Goal: Contribute content: Contribute content

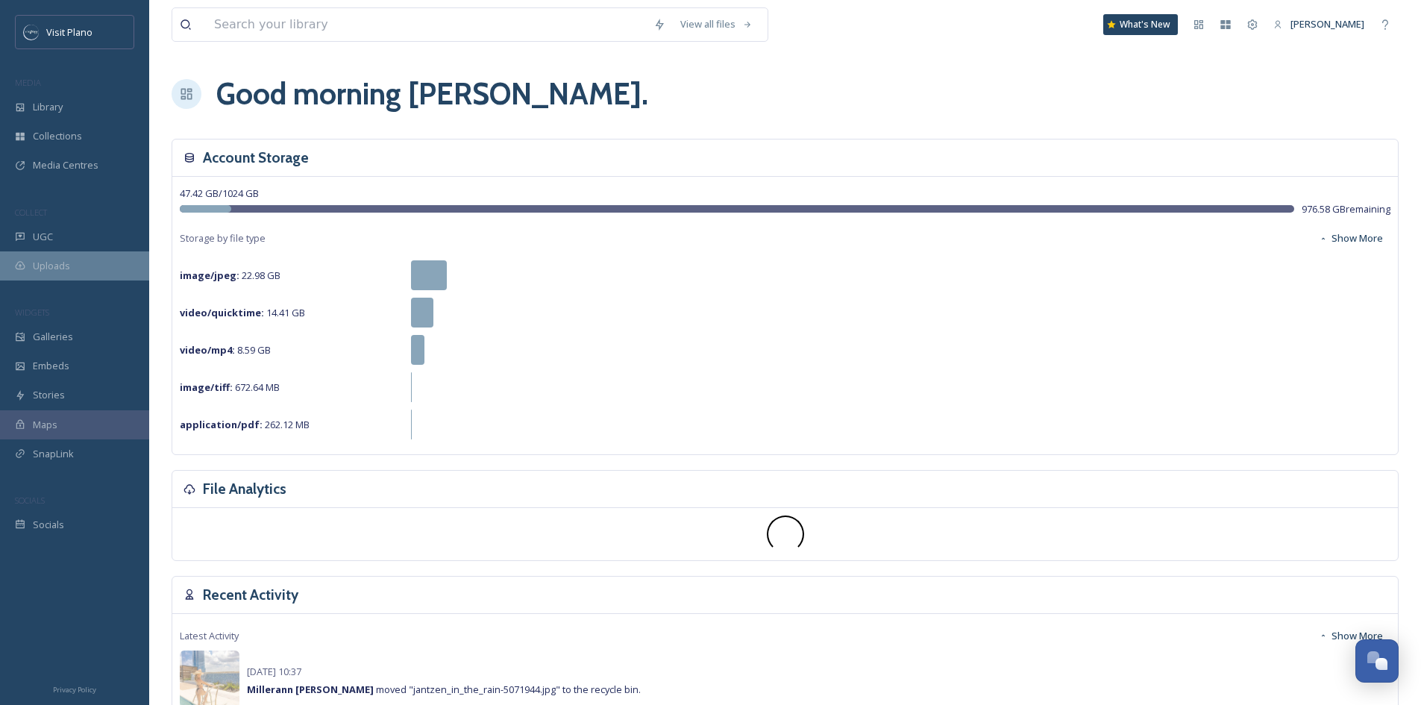
click at [68, 266] on span "Uploads" at bounding box center [51, 266] width 37 height 14
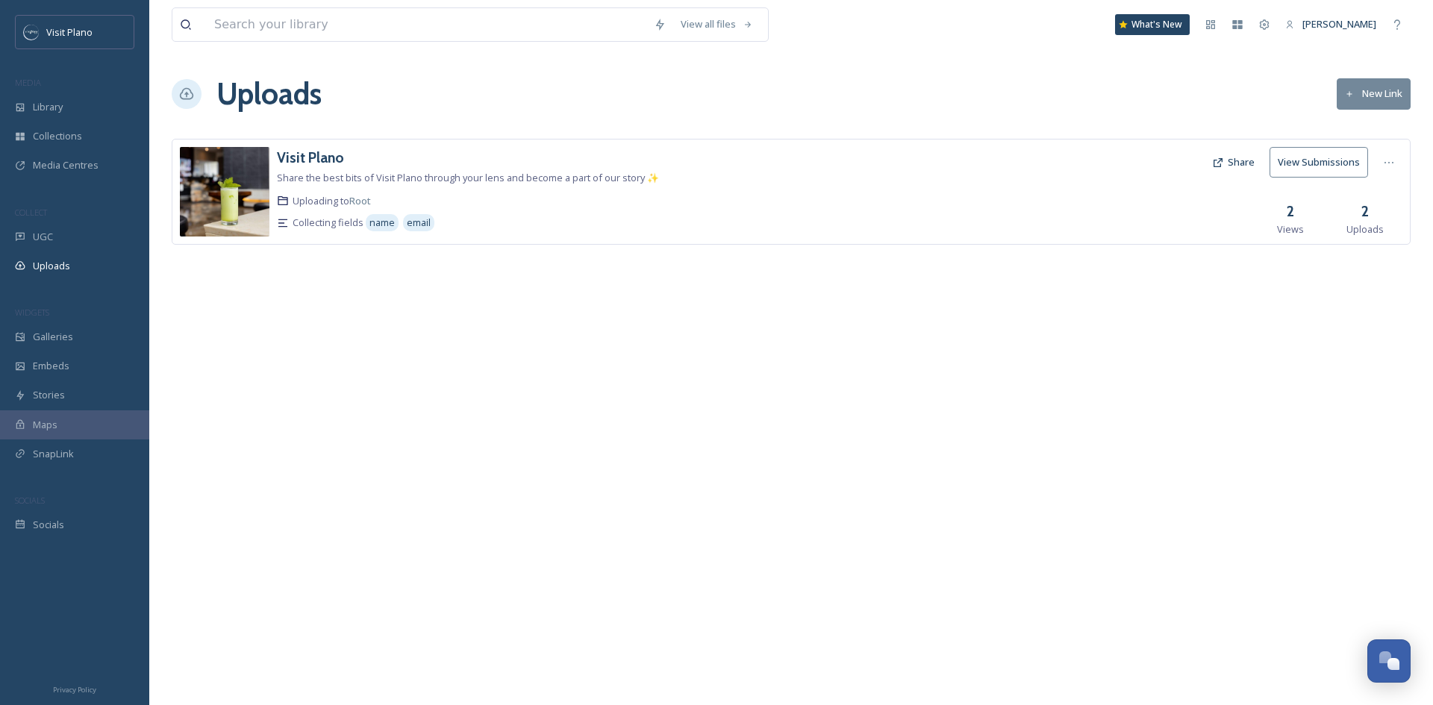
click at [1346, 93] on icon at bounding box center [1350, 95] width 10 height 10
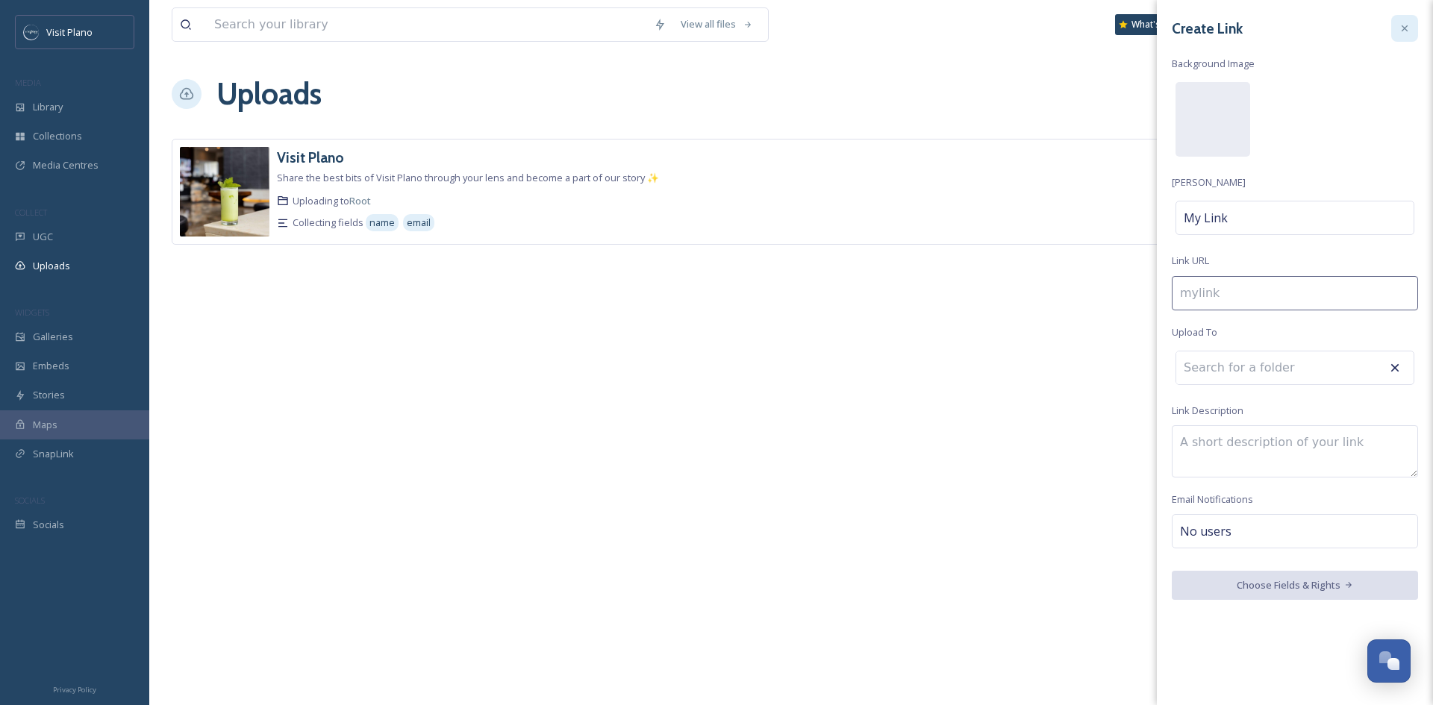
click at [1403, 28] on icon at bounding box center [1404, 28] width 12 height 12
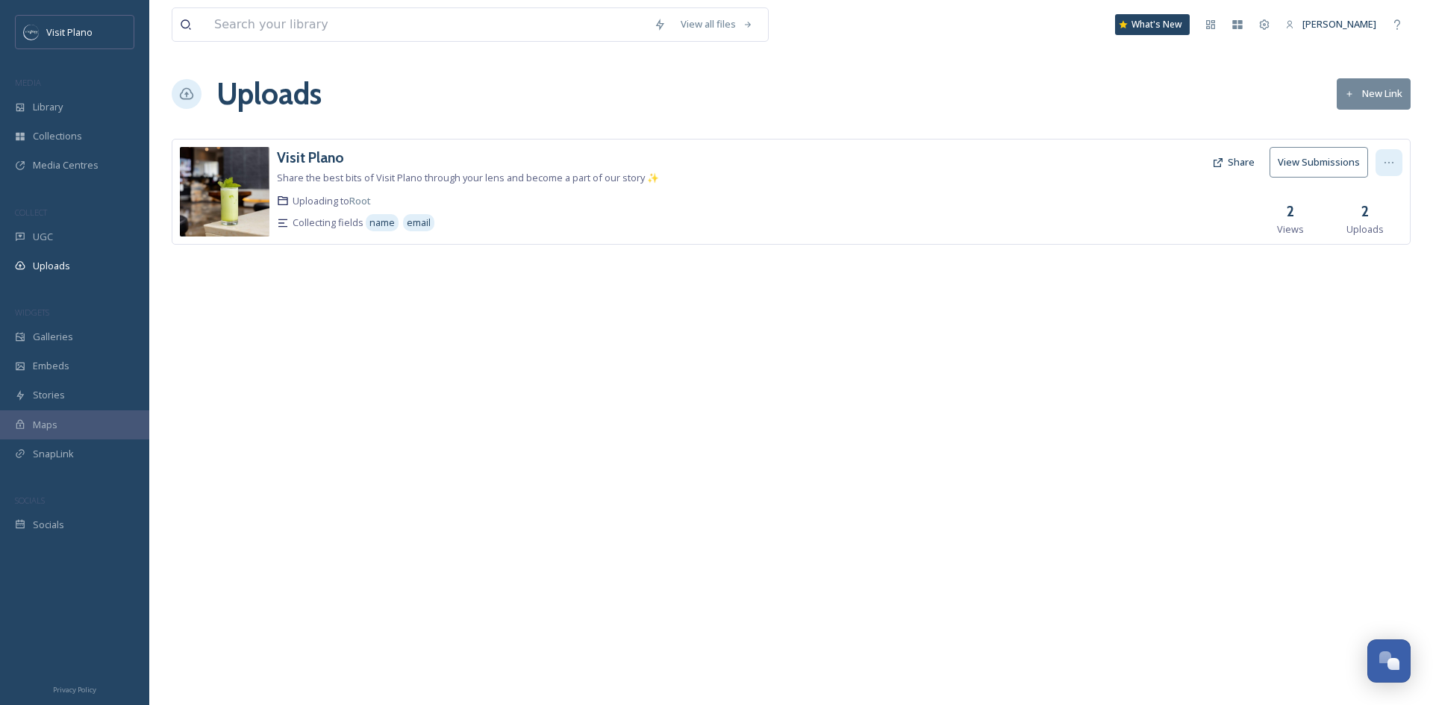
click at [1386, 160] on icon at bounding box center [1389, 163] width 12 height 12
click at [48, 116] on div "Library" at bounding box center [74, 107] width 149 height 29
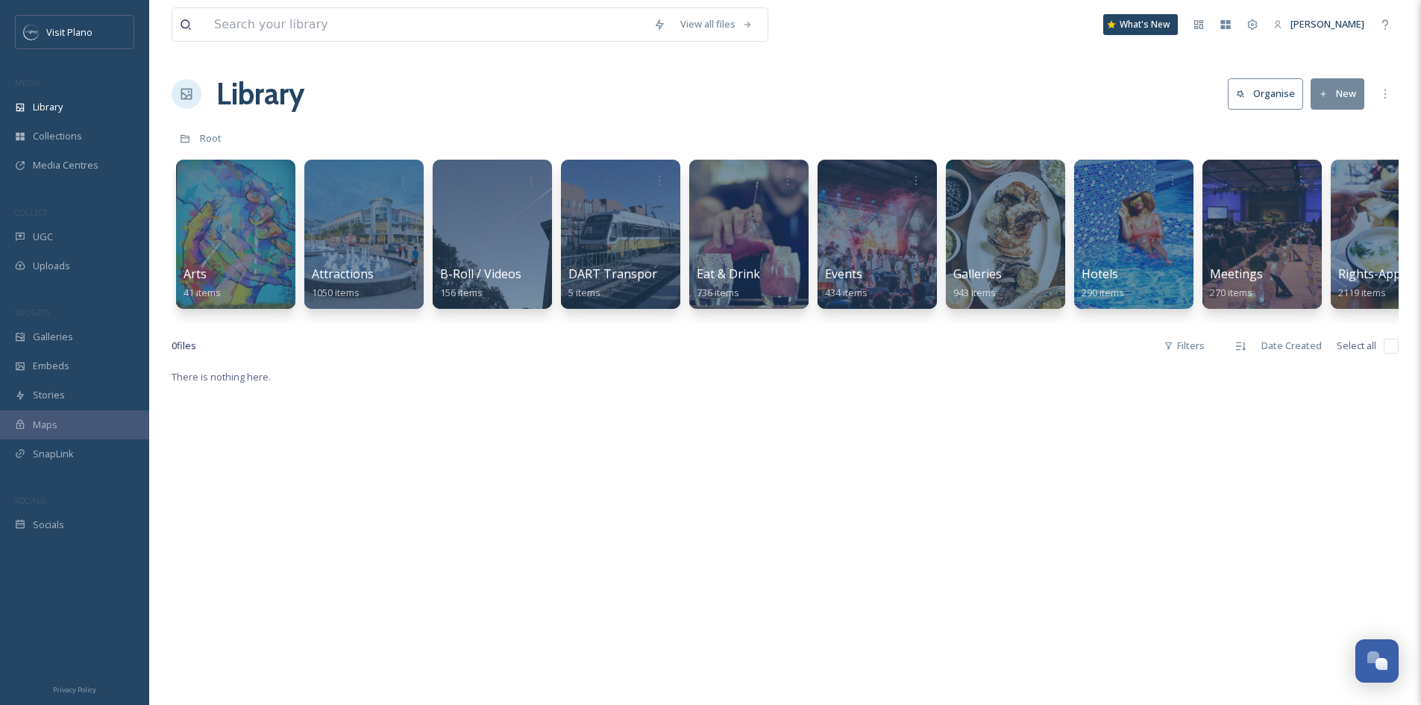
click at [1325, 90] on icon at bounding box center [1324, 95] width 10 height 10
click at [1313, 127] on span "File Upload" at bounding box center [1331, 129] width 49 height 14
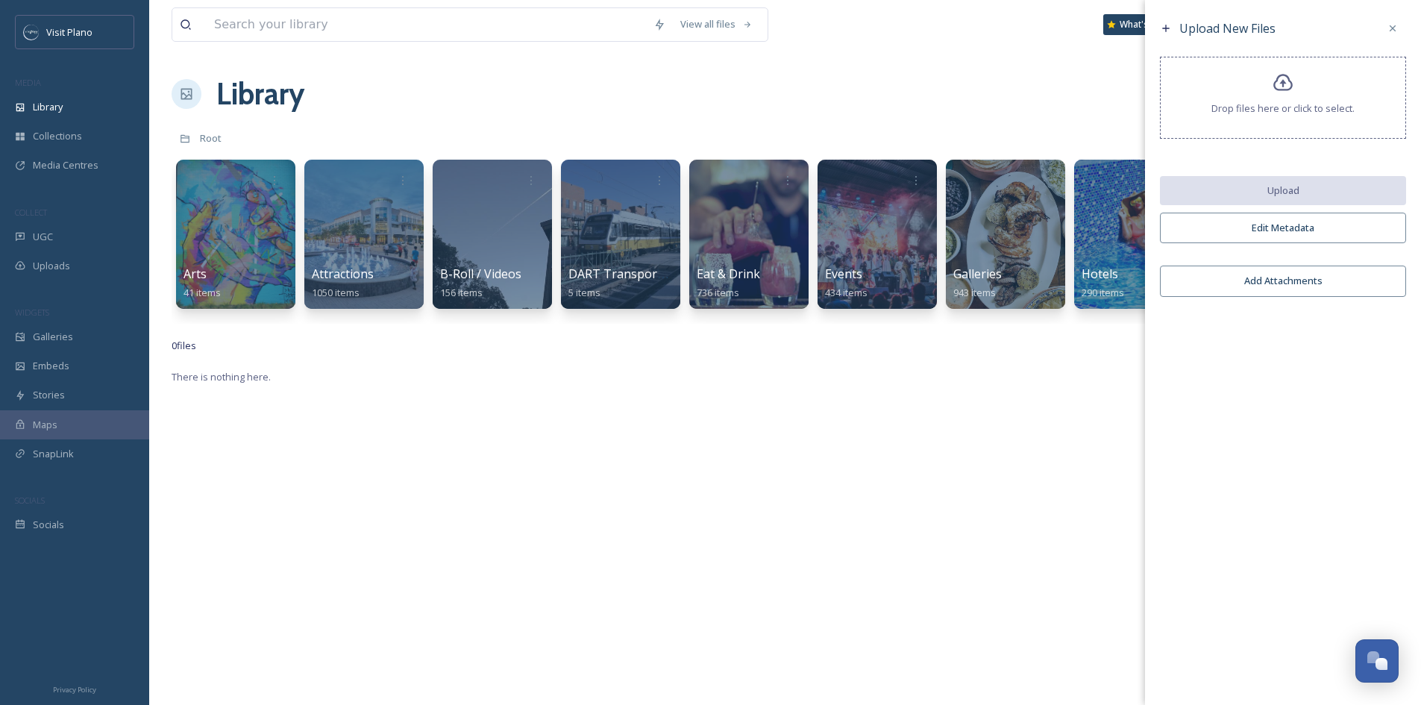
click at [1268, 95] on div "Drop files here or click to select." at bounding box center [1283, 98] width 246 height 82
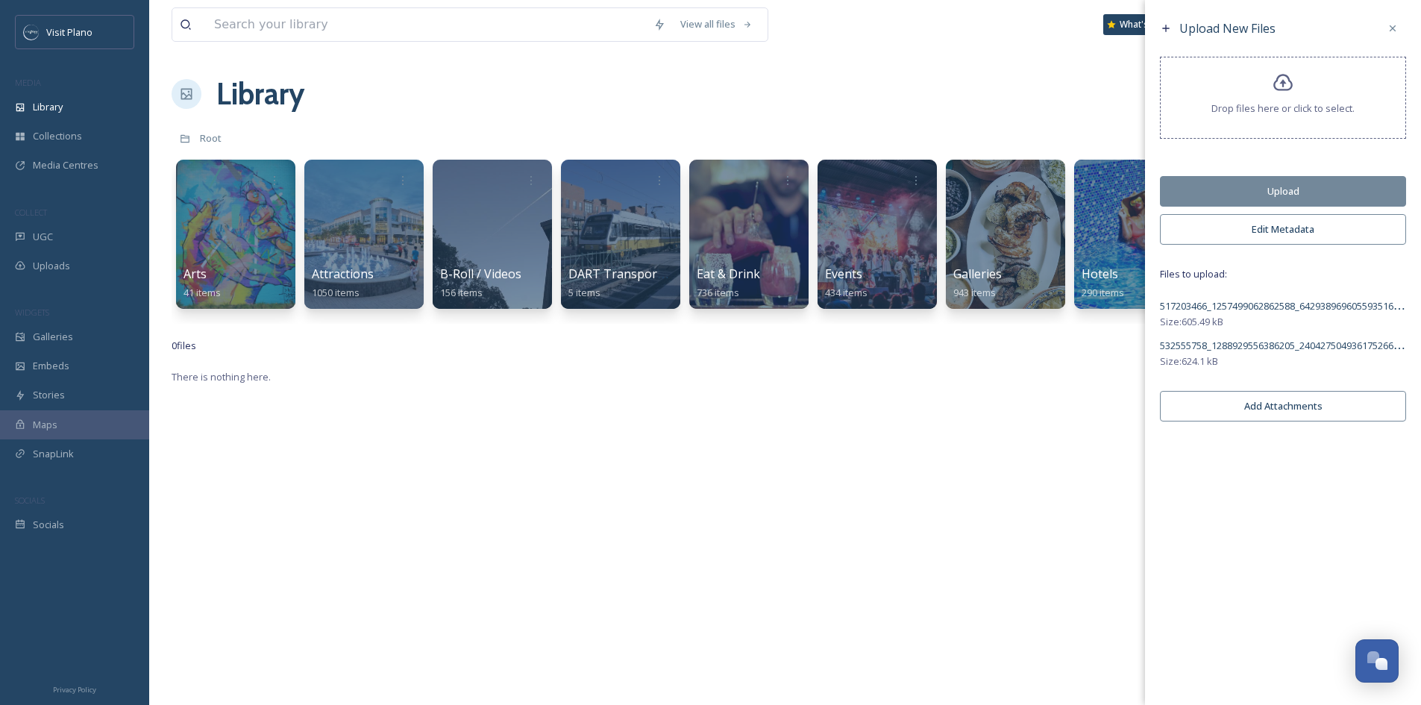
click at [1305, 181] on button "Upload" at bounding box center [1283, 191] width 246 height 31
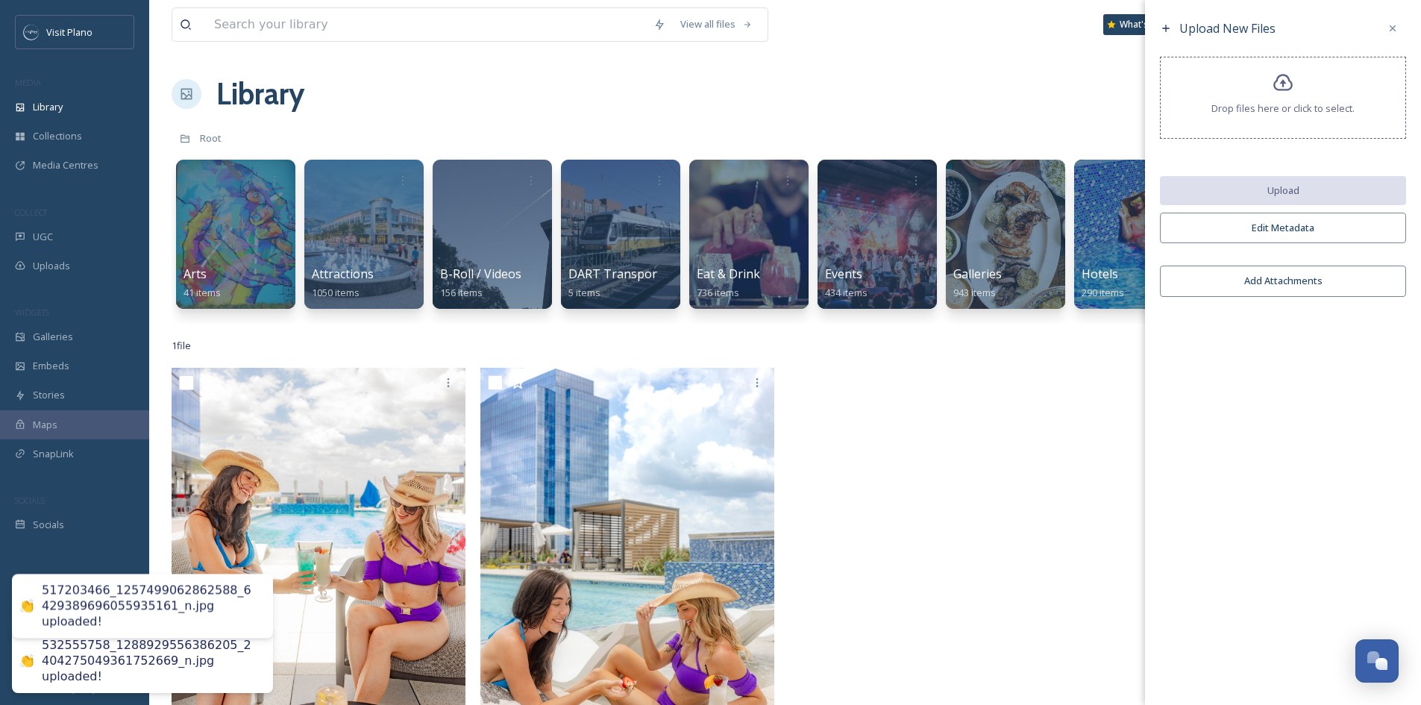
click at [929, 560] on div at bounding box center [939, 592] width 301 height 448
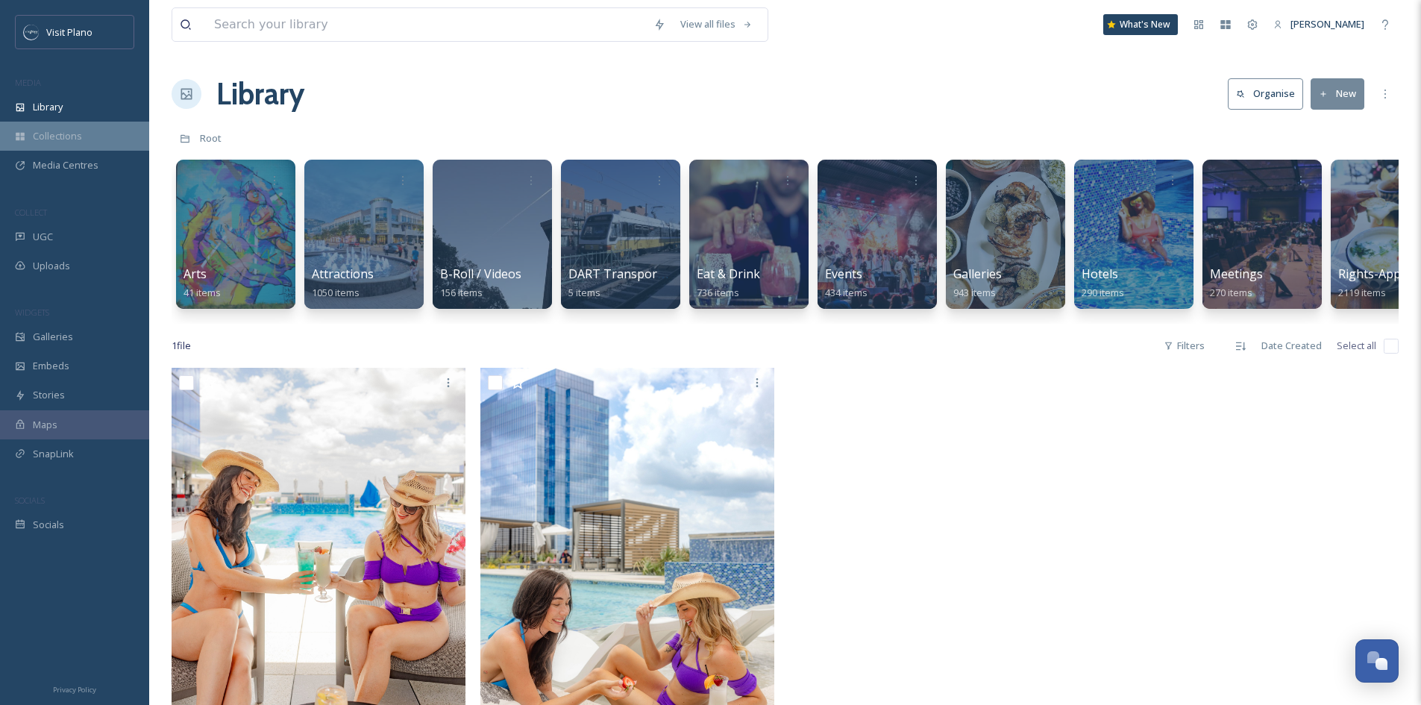
click at [73, 126] on div "Collections" at bounding box center [74, 136] width 149 height 29
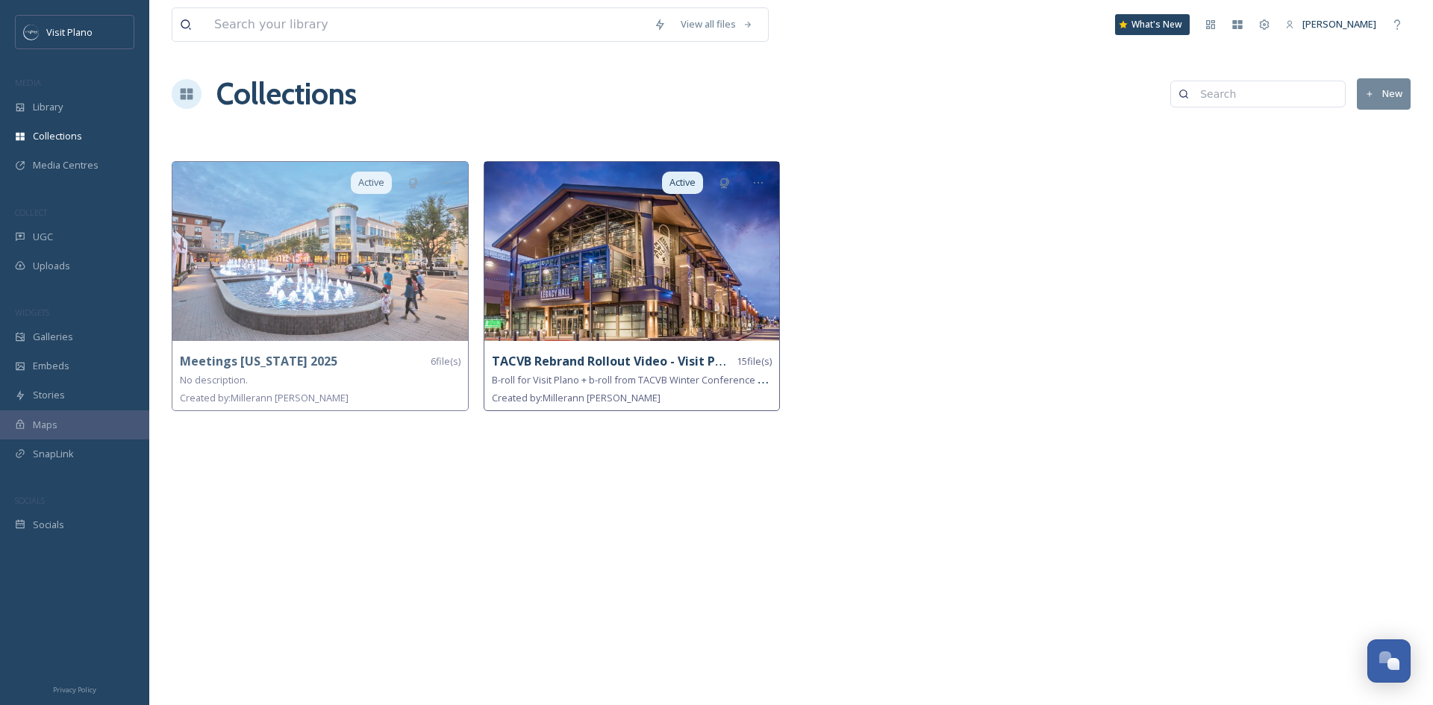
click at [575, 358] on strong "TACVB Rebrand Rollout Video - Visit Plano [PERSON_NAME]" at bounding box center [666, 361] width 348 height 16
click at [679, 367] on strong "TACVB Rebrand Rollout Video - Visit Plano [PERSON_NAME]" at bounding box center [666, 361] width 348 height 16
click at [641, 298] on img at bounding box center [631, 251] width 295 height 179
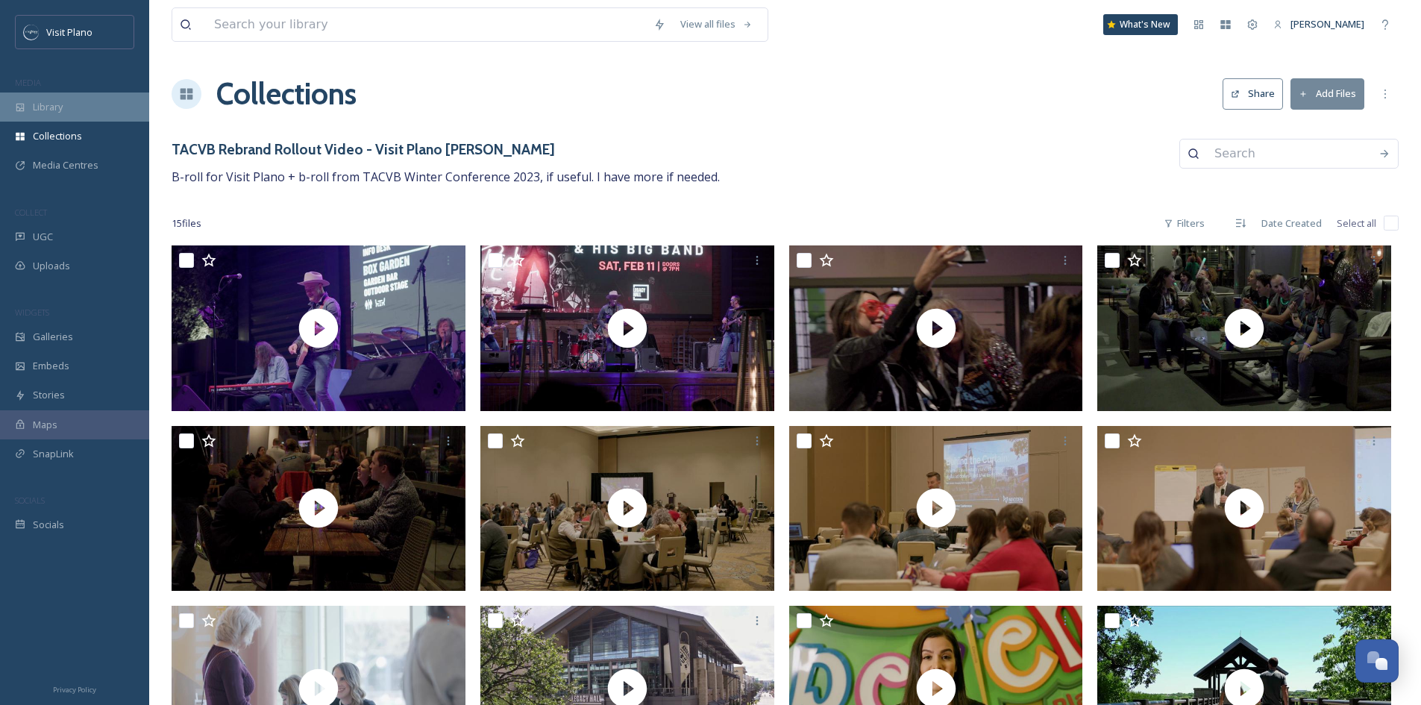
click at [60, 106] on span "Library" at bounding box center [48, 107] width 30 height 14
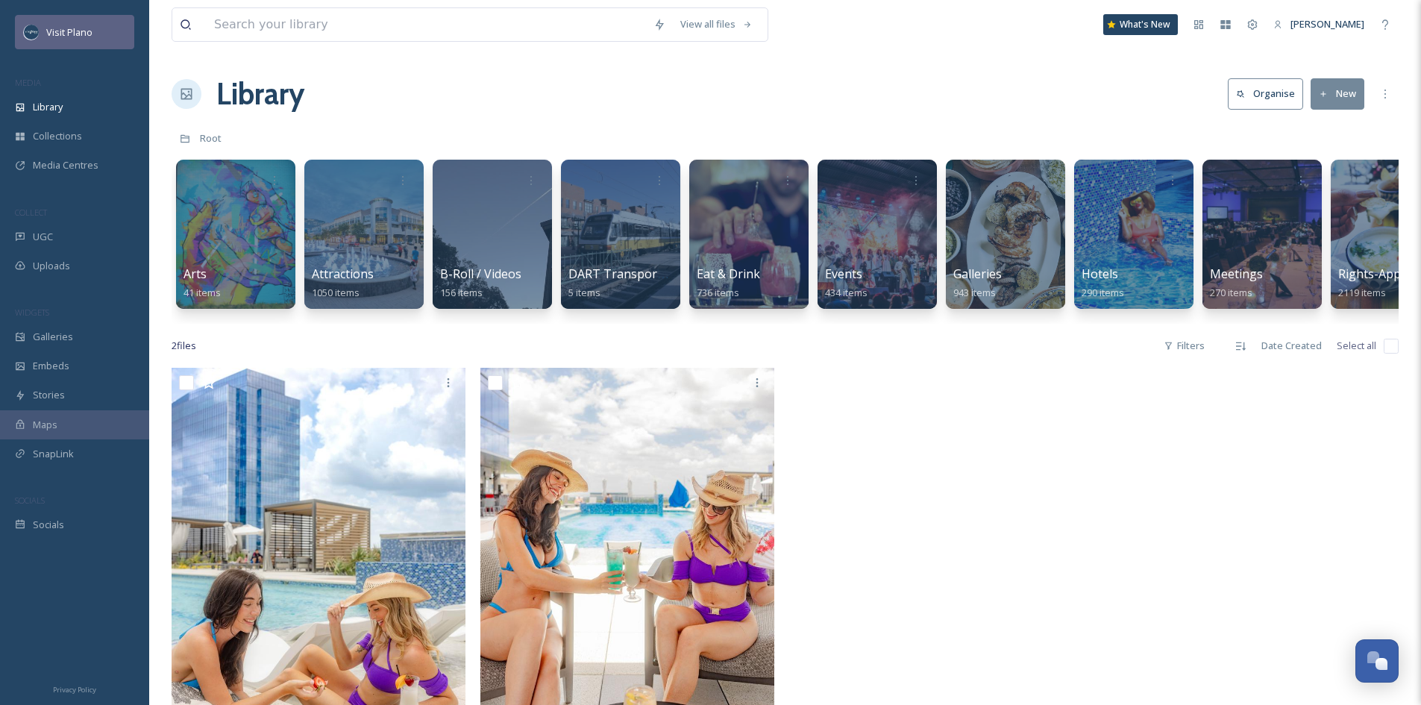
click at [45, 46] on div "Visit Plano" at bounding box center [74, 32] width 119 height 34
